Goal: Find specific page/section: Find specific page/section

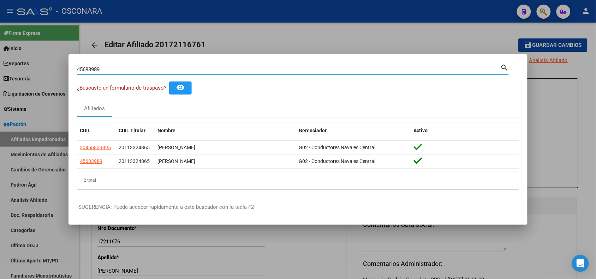
click at [87, 69] on input "45683989" at bounding box center [289, 69] width 424 height 6
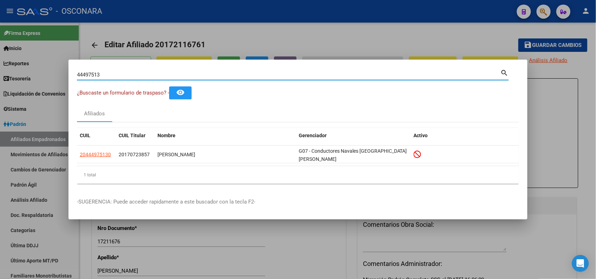
click at [85, 76] on input "44497513" at bounding box center [289, 75] width 424 height 6
click at [85, 75] on input "44497513" at bounding box center [289, 75] width 424 height 6
paste input "17072430"
click at [94, 77] on input "17072430" at bounding box center [289, 75] width 424 height 6
drag, startPoint x: 94, startPoint y: 77, endPoint x: 102, endPoint y: 93, distance: 18.0
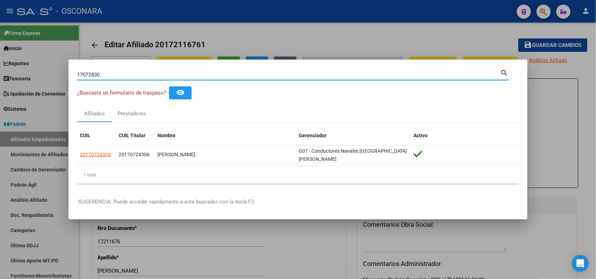
click at [100, 87] on div "17072430 Buscar (apellido, dni, cuil, [PERSON_NAME], cuit, obra social) search" at bounding box center [293, 77] width 432 height 19
paste input "8112599"
type input "18112599"
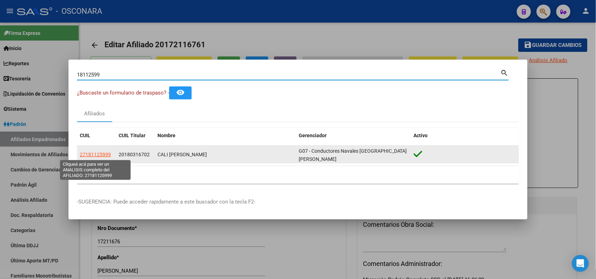
click at [89, 158] on span "27181125999" at bounding box center [95, 155] width 31 height 6
type textarea "27181125999"
